Goal: Check status: Check status

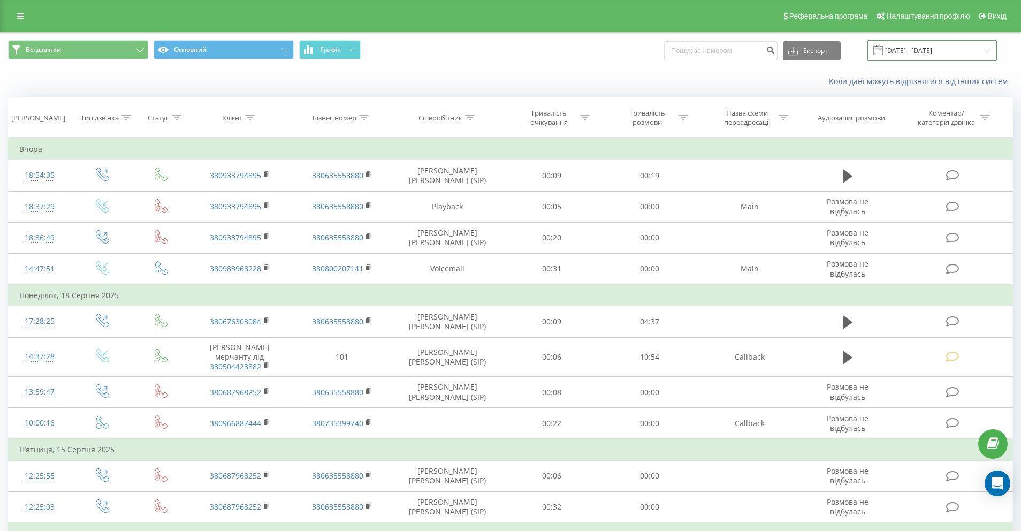
click at [932, 52] on input "[DATE] - [DATE]" at bounding box center [931, 50] width 129 height 21
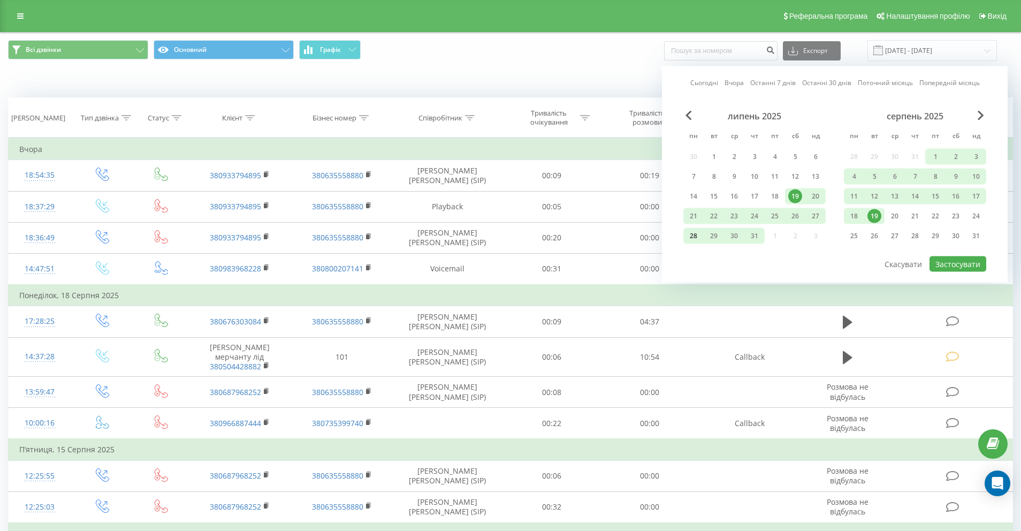
click at [697, 237] on div "28" at bounding box center [694, 236] width 14 height 14
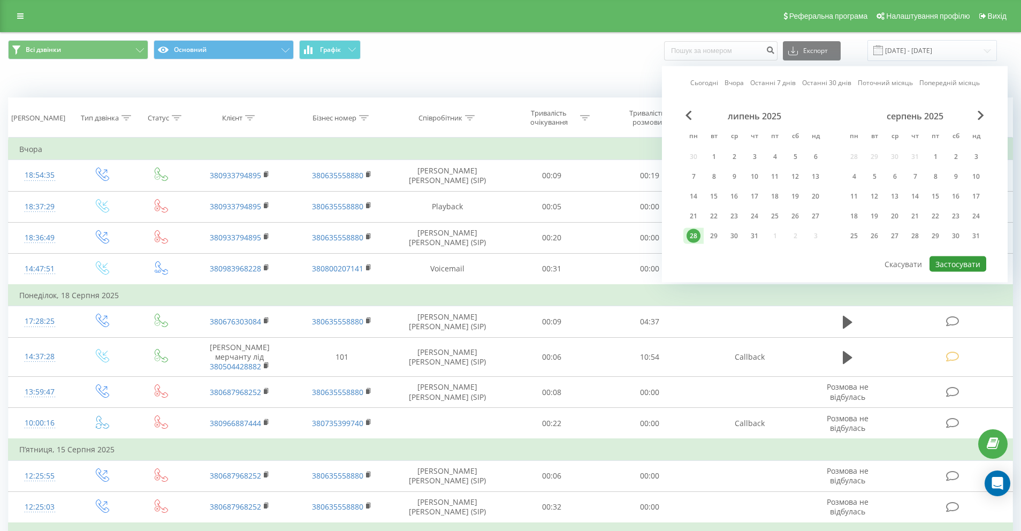
click at [950, 266] on button "Застосувати" at bounding box center [957, 264] width 57 height 16
type input "[DATE] - [DATE]"
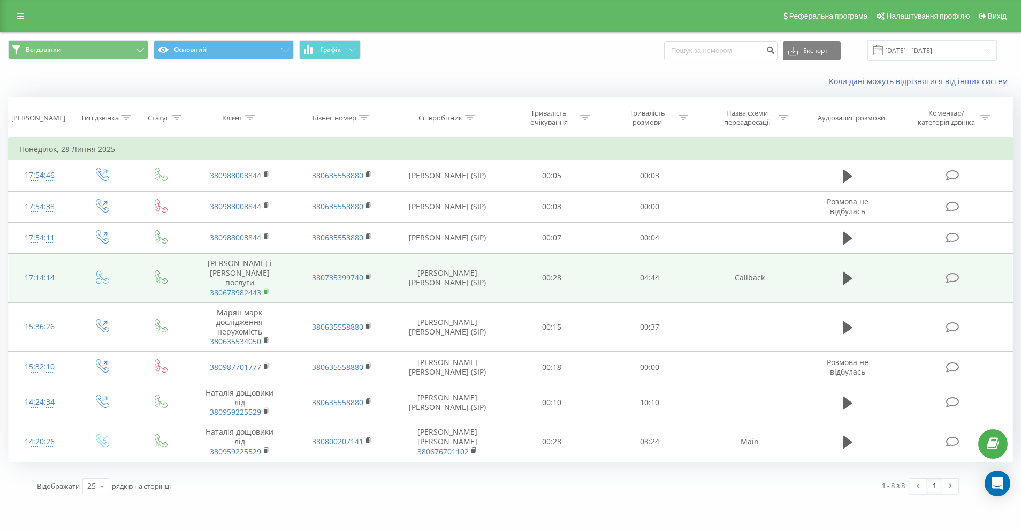
click at [268, 288] on icon at bounding box center [266, 290] width 4 height 5
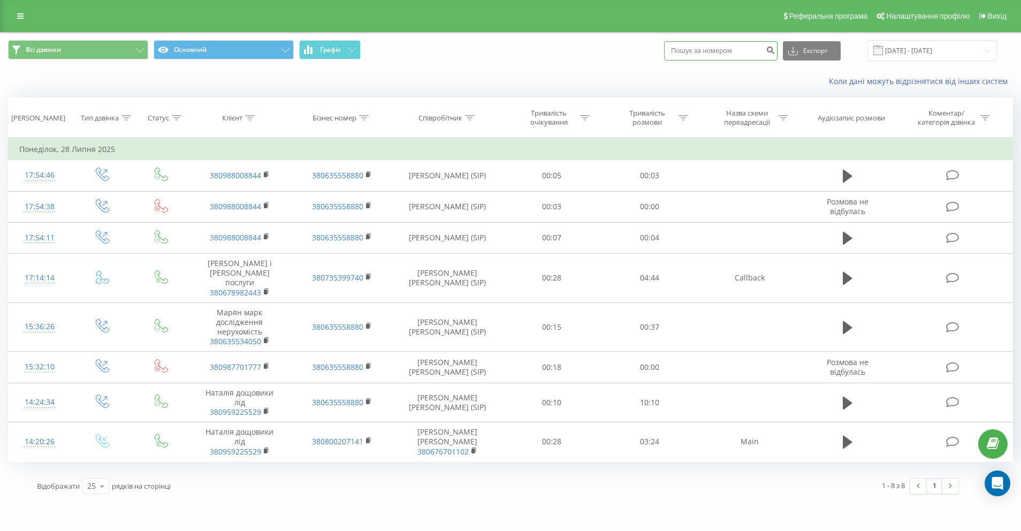
click at [750, 44] on input at bounding box center [720, 50] width 113 height 19
paste input "050)-854-46-52"
click at [740, 53] on input "050)-854-46-52" at bounding box center [720, 50] width 113 height 19
click at [729, 51] on input "050)-854-4652" at bounding box center [720, 50] width 113 height 19
click at [717, 50] on input "050)-8544652" at bounding box center [720, 50] width 113 height 19
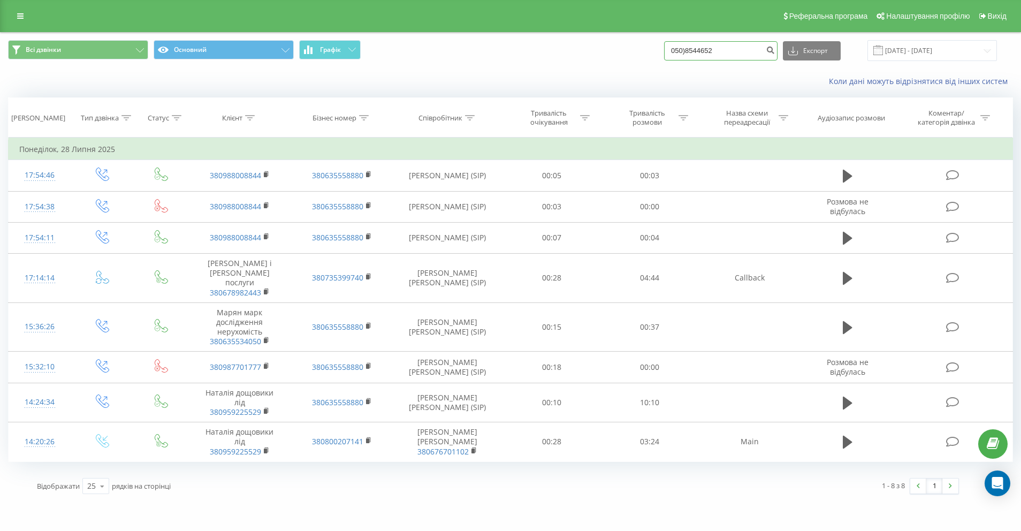
type input "0508544652"
click at [751, 54] on input "0508544652" at bounding box center [720, 50] width 113 height 19
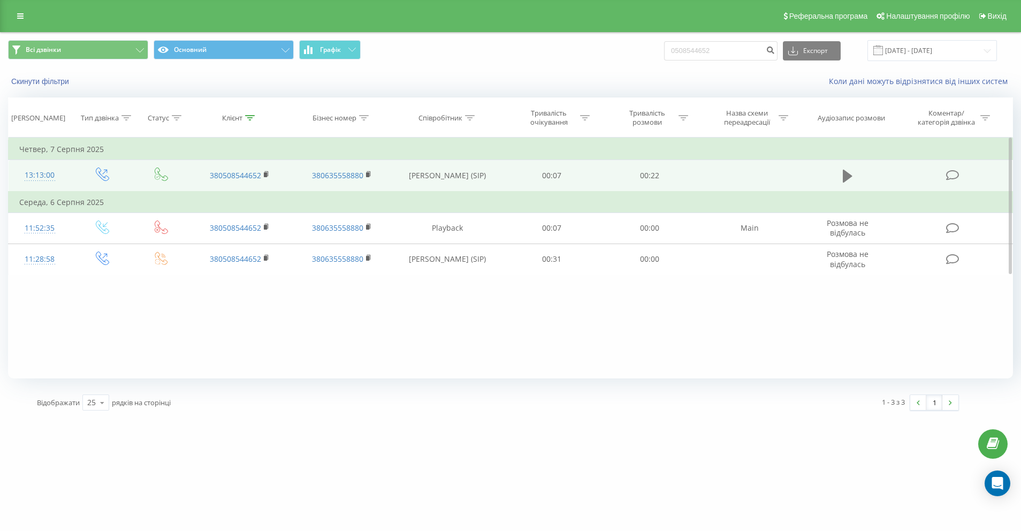
click at [847, 176] on icon at bounding box center [848, 176] width 10 height 13
